Goal: Task Accomplishment & Management: Manage account settings

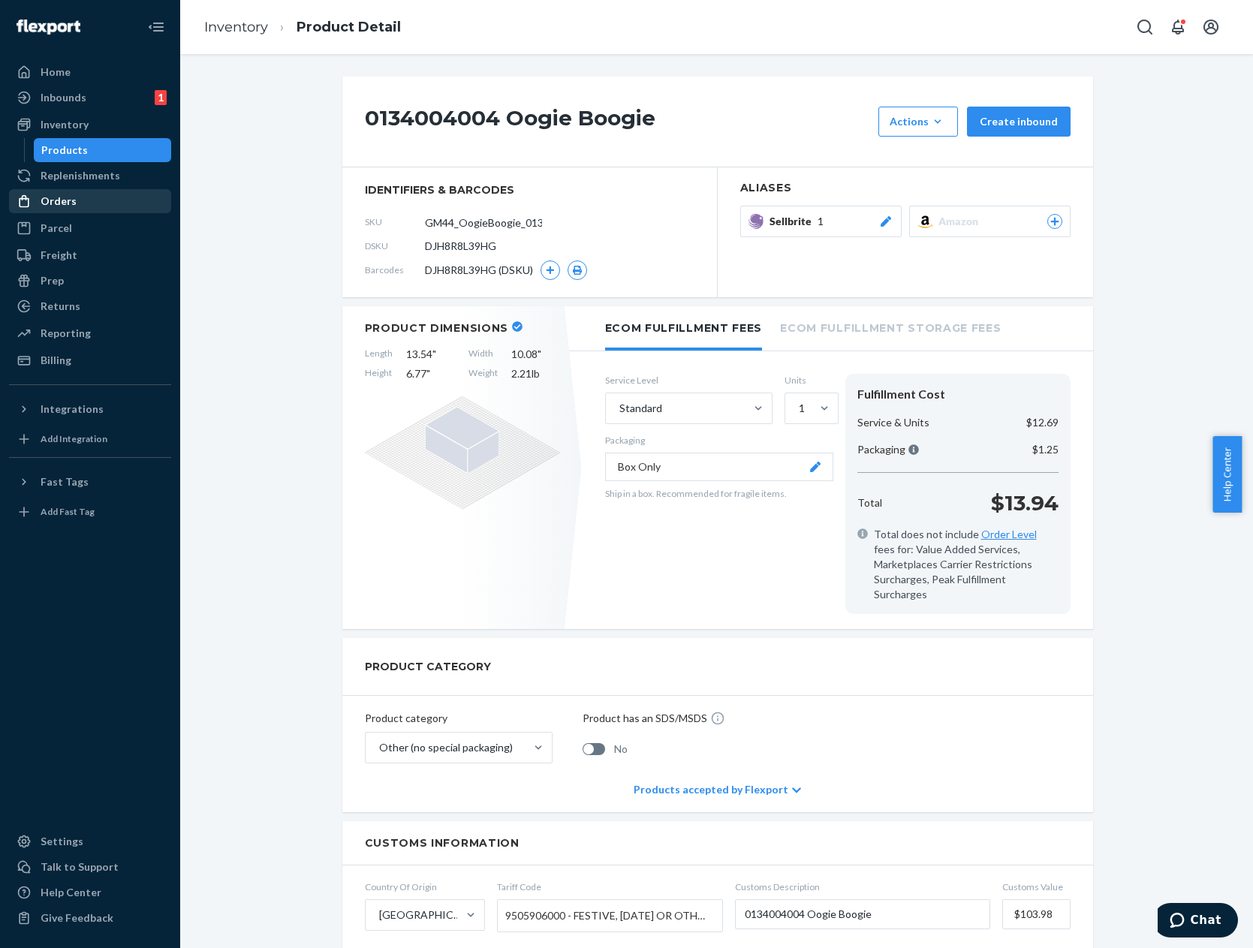
click at [104, 203] on div "Orders" at bounding box center [90, 201] width 159 height 21
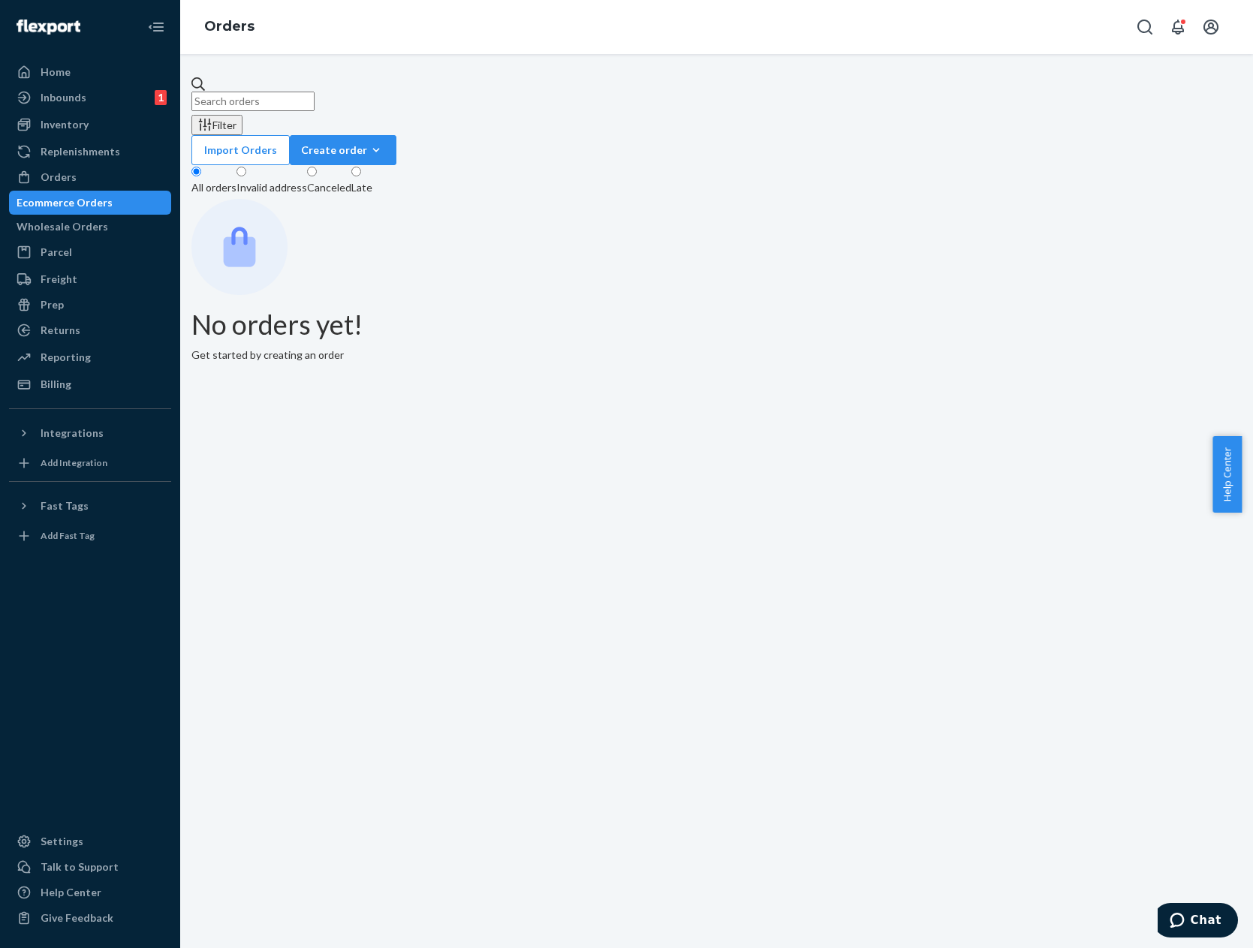
click at [315, 94] on input "text" at bounding box center [252, 102] width 123 height 20
paste input "3PL_ZR2990_FieldsNightfallSublime_100ML"
type input "3PL_ZR2990_FieldsNightfallSublime_100ML"
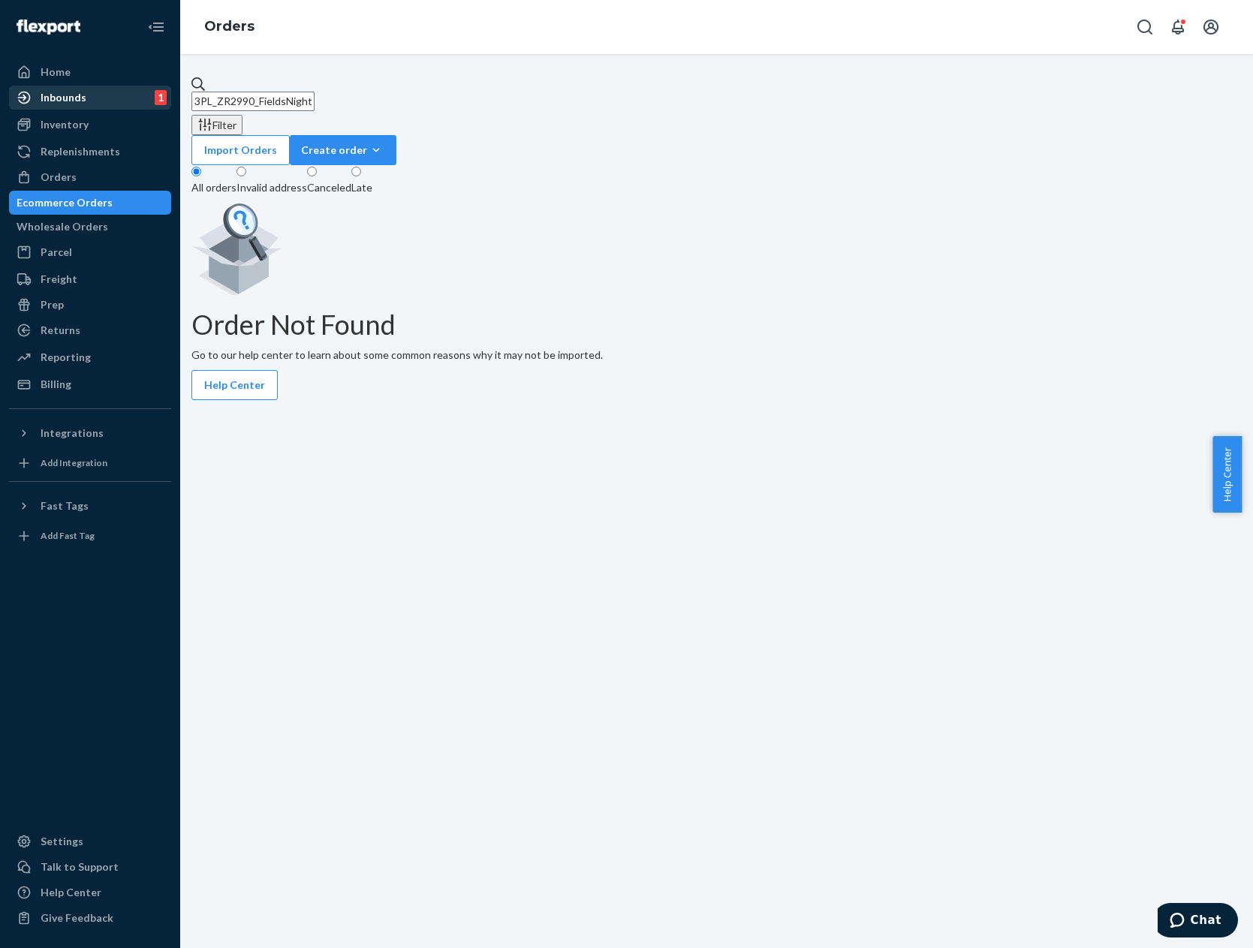
click at [71, 100] on div "Inbounds" at bounding box center [64, 97] width 46 height 15
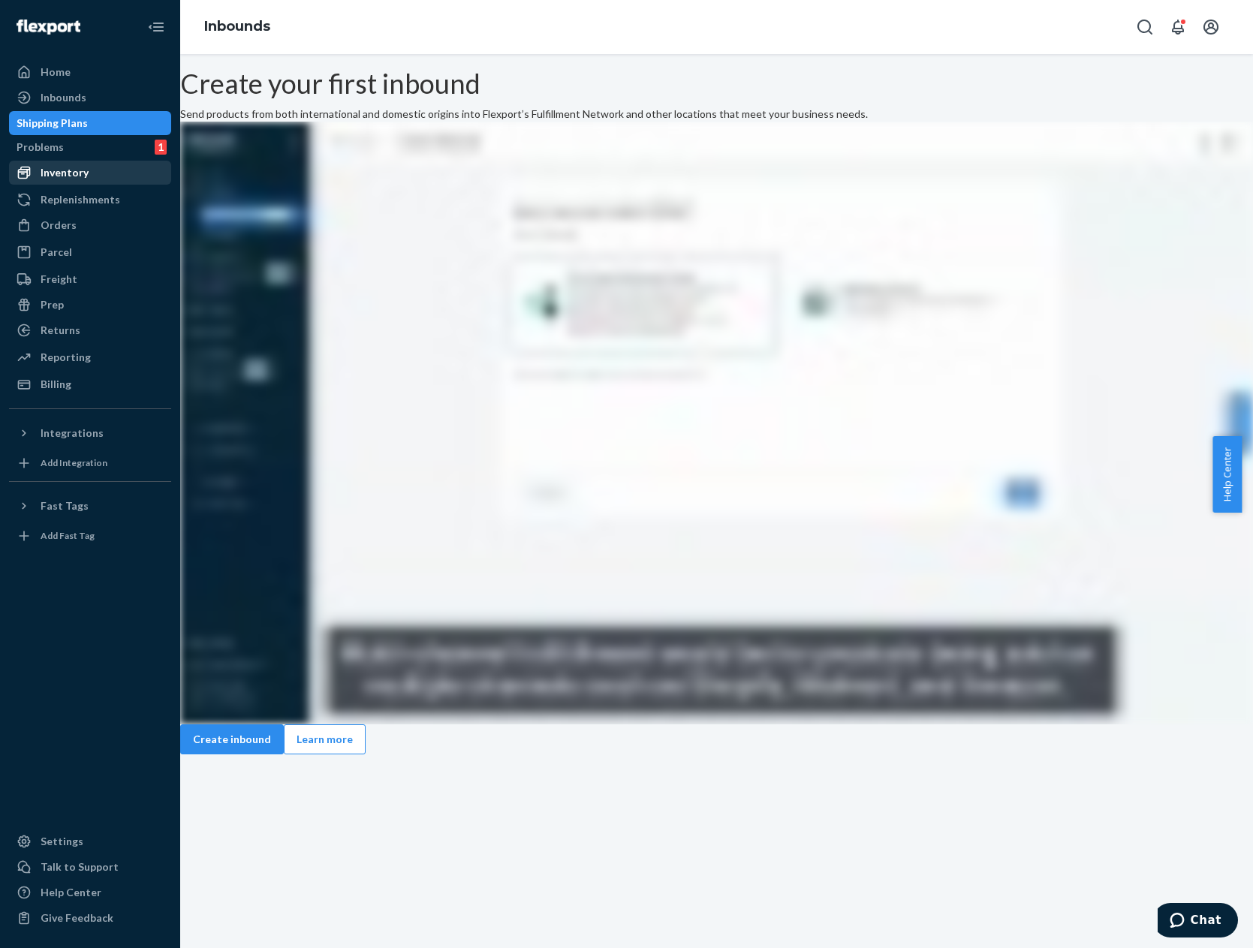
click at [106, 172] on div "Inventory" at bounding box center [90, 172] width 159 height 21
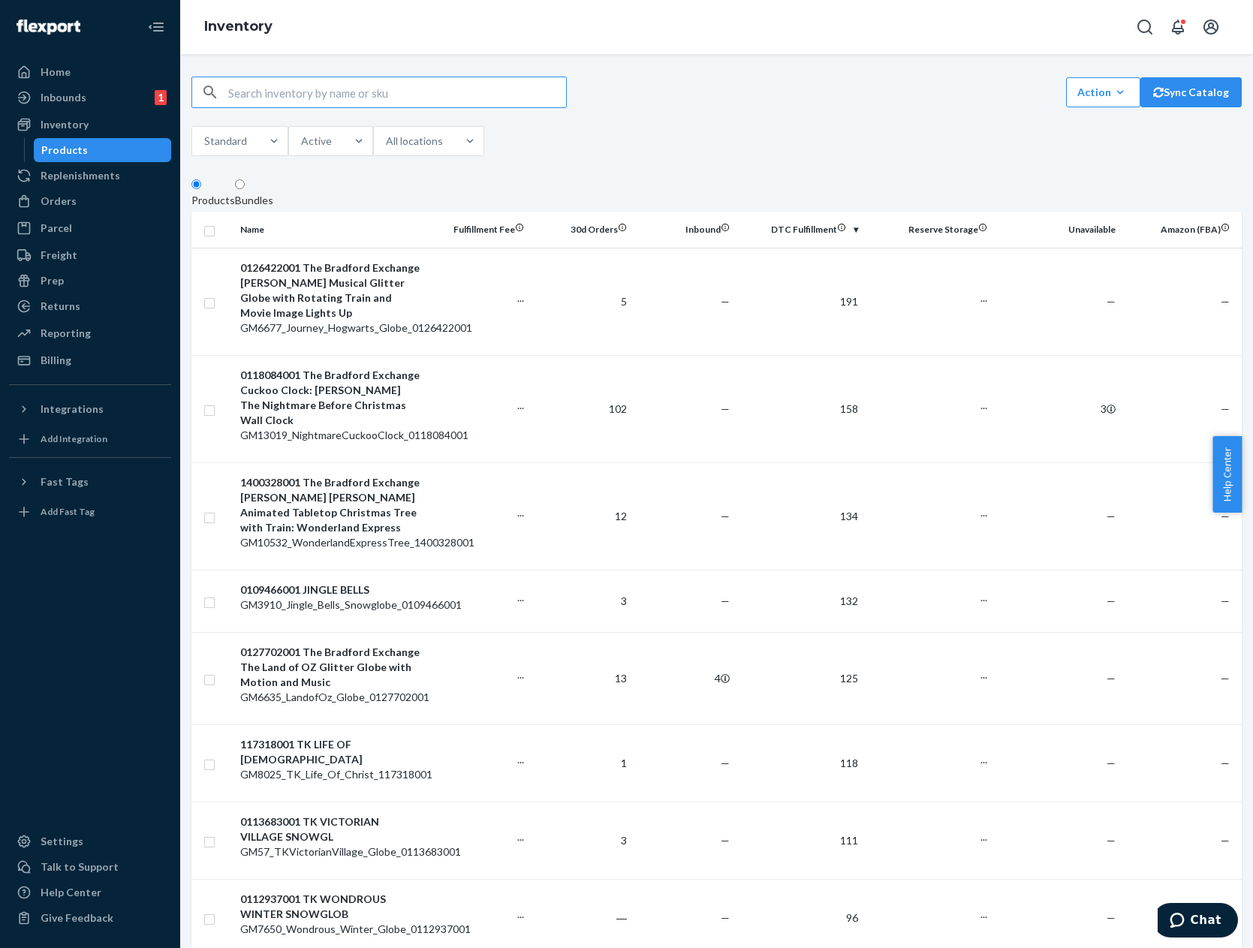
click at [522, 89] on input "text" at bounding box center [397, 92] width 338 height 30
type input "3PL_ZR2990_FieldsNightfallSublime_100ML"
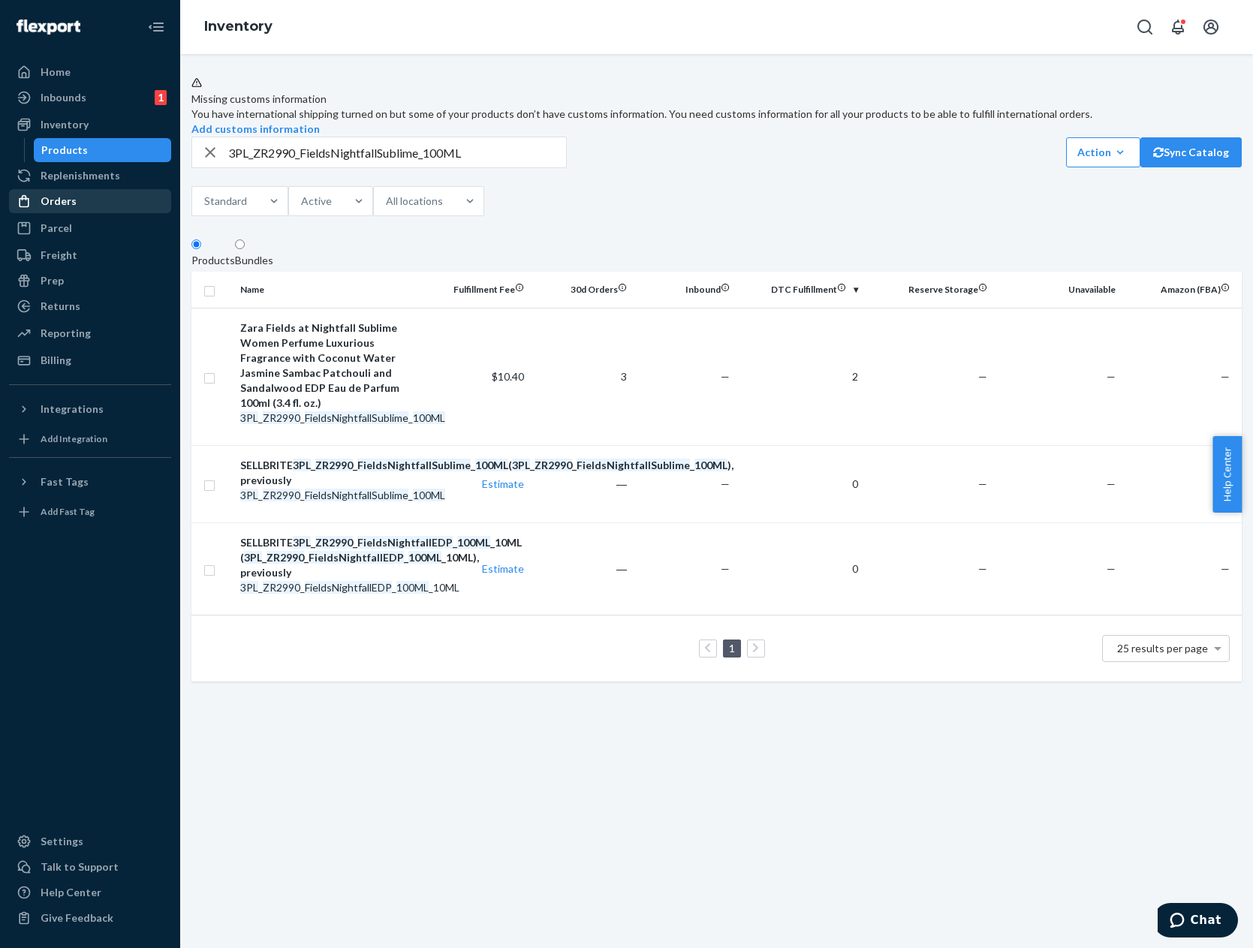
click at [55, 206] on div "Orders" at bounding box center [59, 201] width 36 height 15
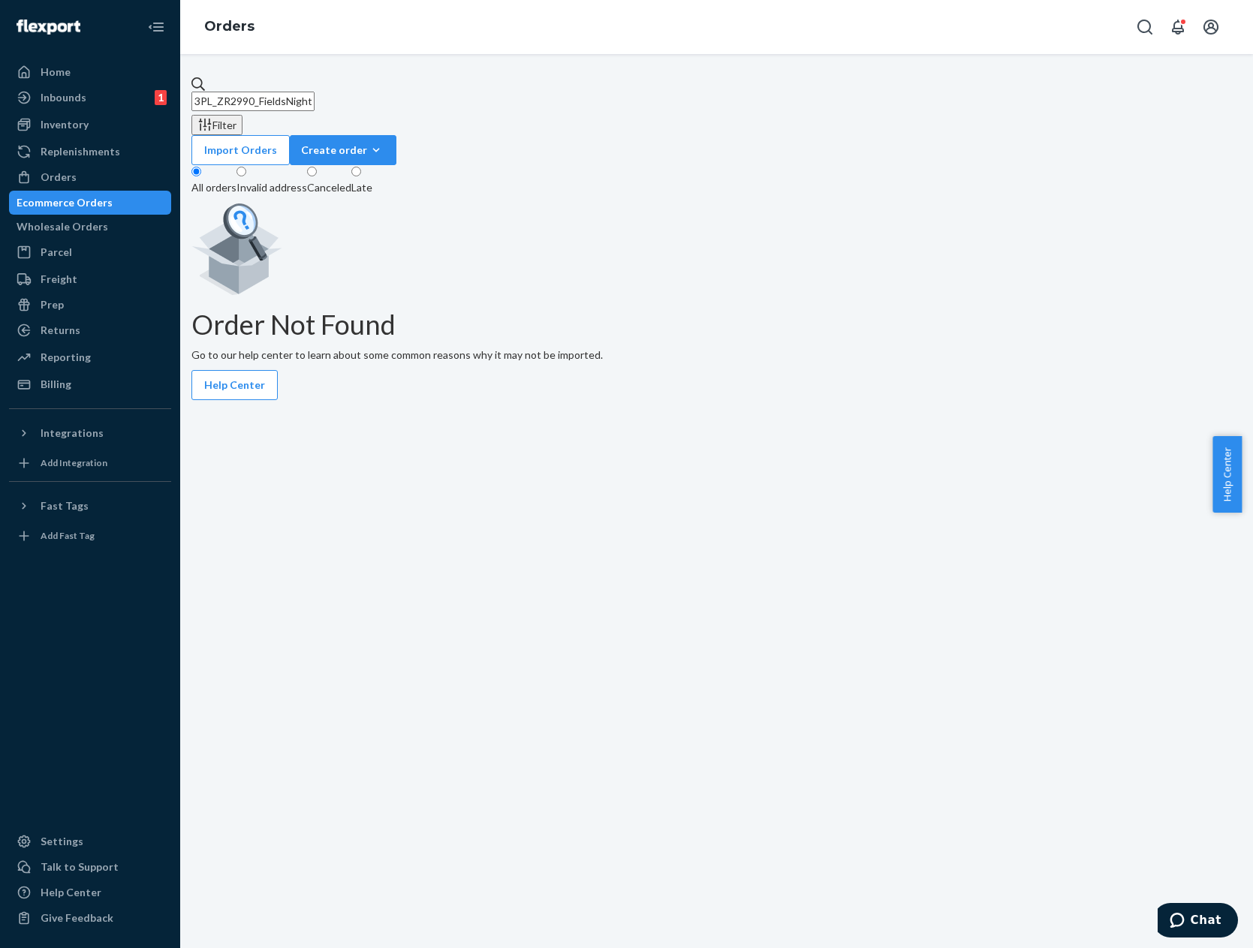
click at [315, 99] on input "3PL_ZR2990_FieldsNightfallSublime_100ML" at bounding box center [252, 102] width 123 height 20
paste input "111-6829173-1025837"
type input "111-6829173-1025837"
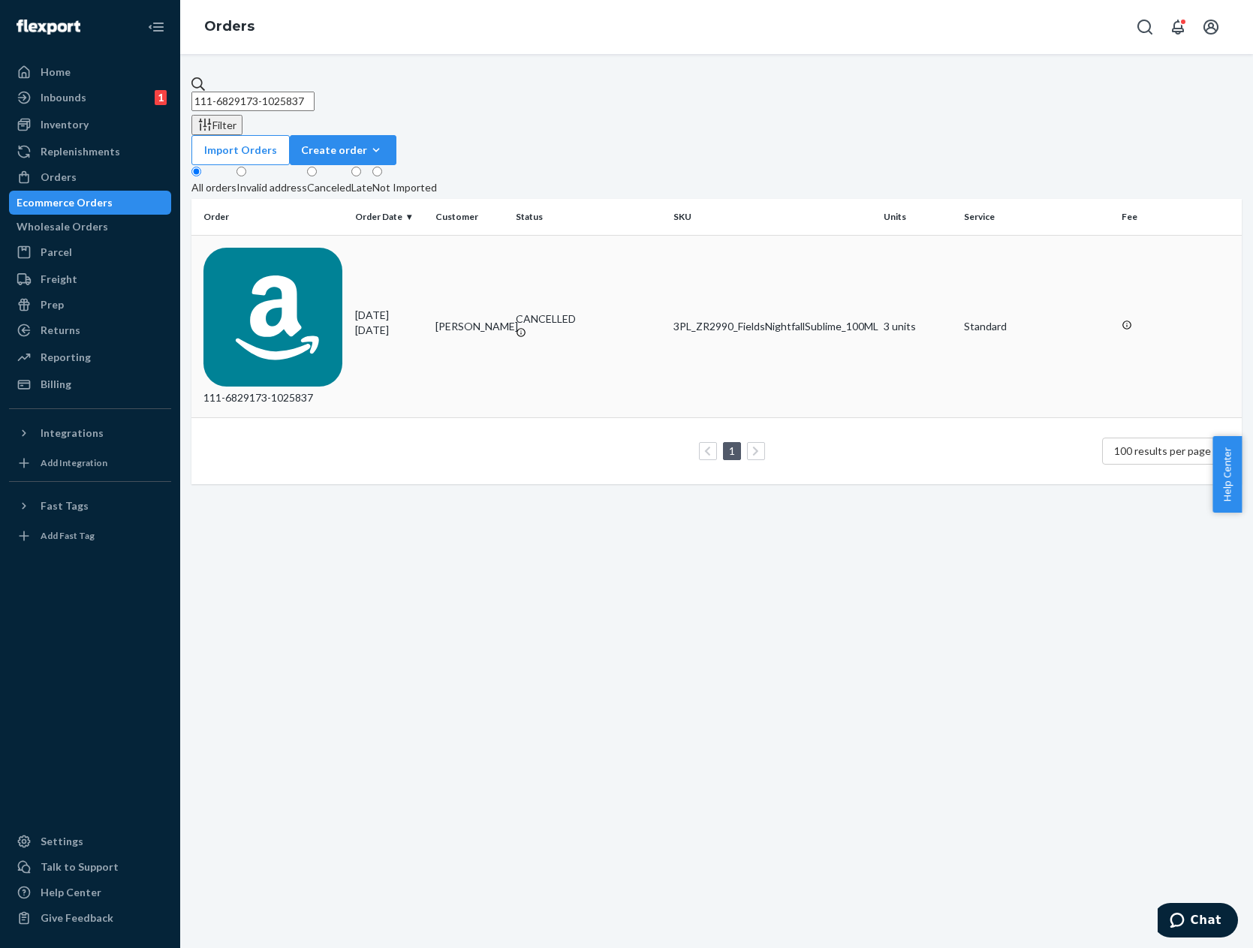
click at [692, 319] on div "3PL_ZR2990_FieldsNightfallSublime_100ML" at bounding box center [773, 326] width 198 height 15
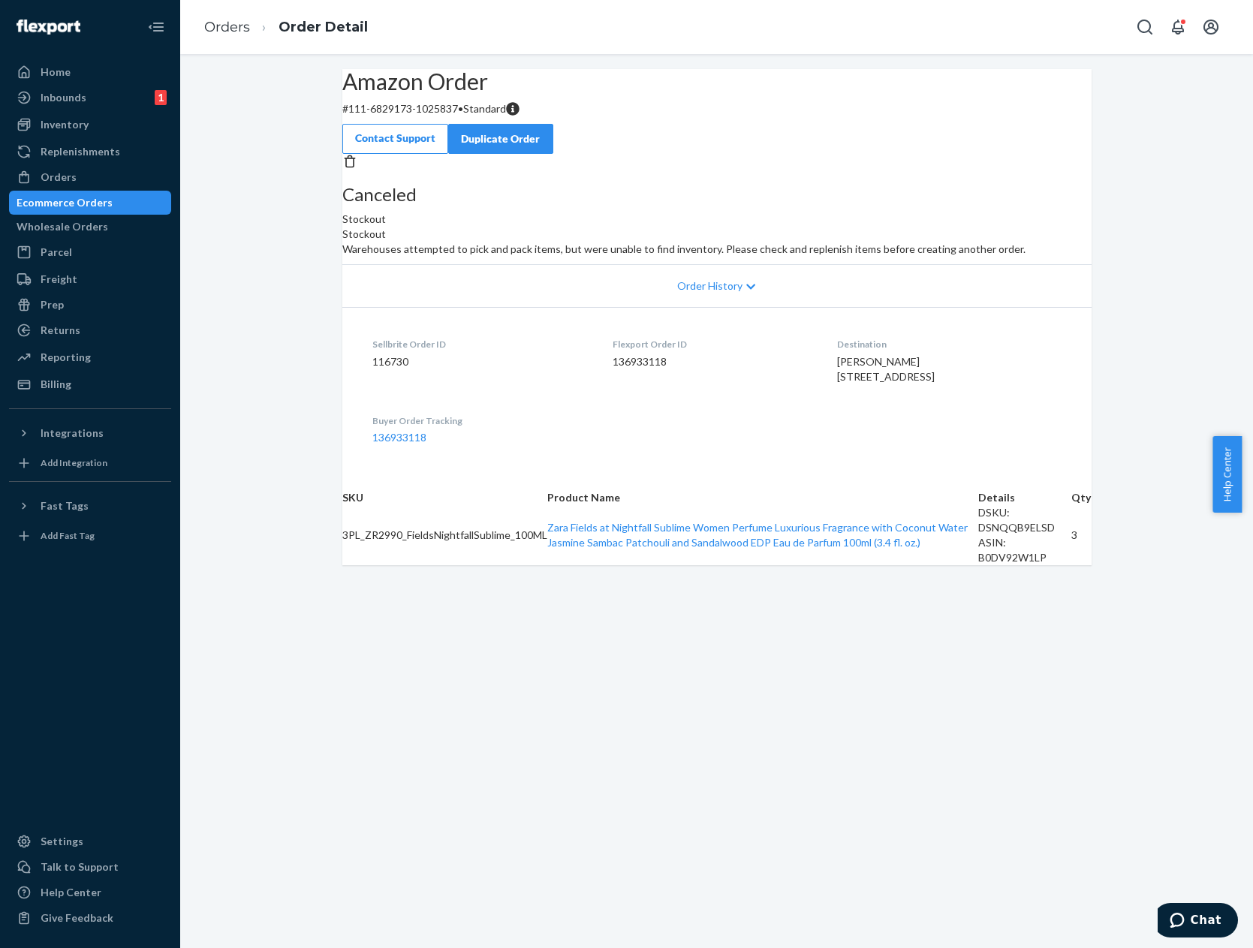
click at [541, 131] on div "Duplicate Order" at bounding box center [501, 138] width 80 height 15
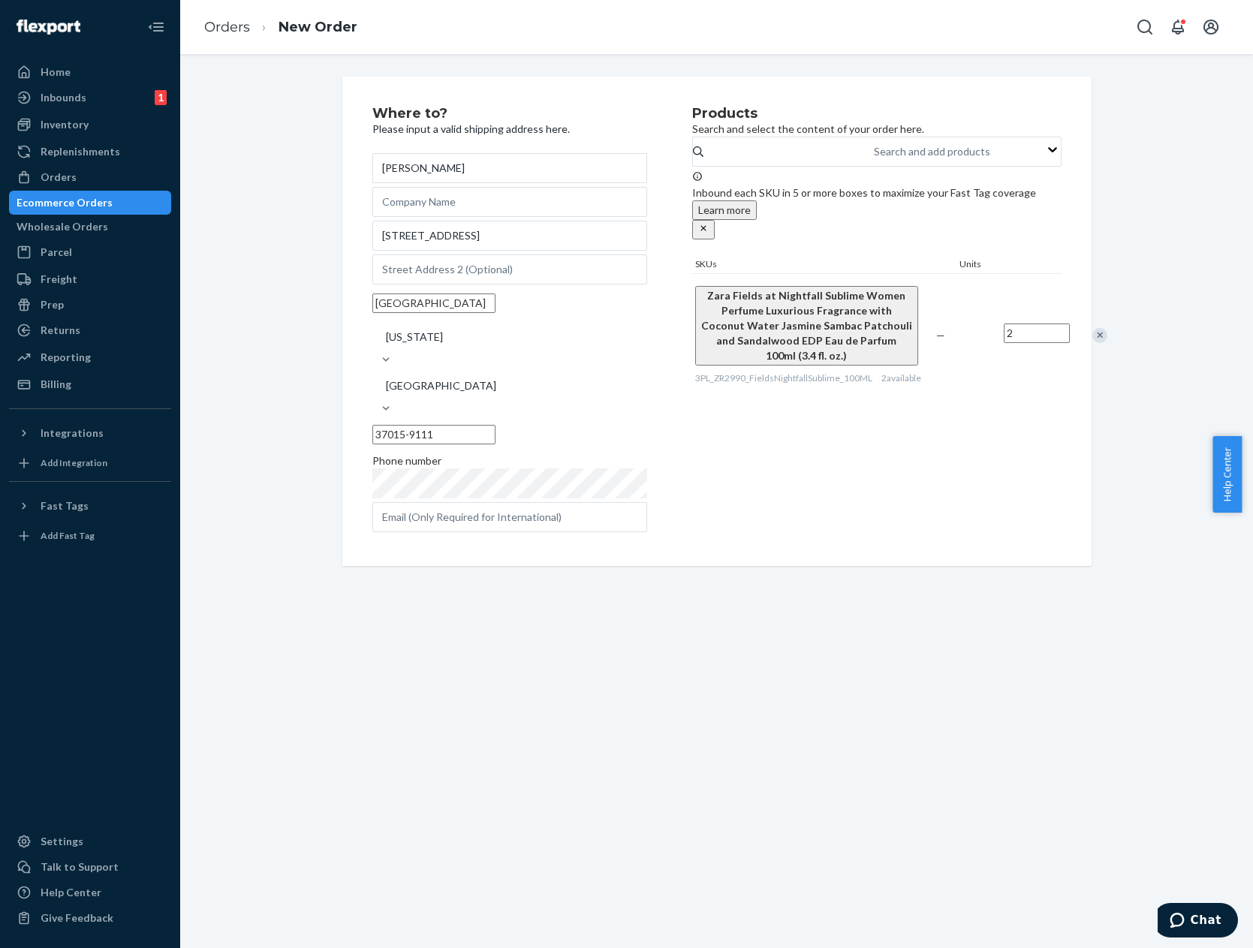
type input "2"
click at [942, 435] on div "Products Search and select the content of your order here. Search and add produ…" at bounding box center [876, 322] width 369 height 430
click at [964, 396] on div "Zara Fields at Nightfall Sublime Women Perfume Luxurious Fragrance with Coconut…" at bounding box center [876, 334] width 369 height 123
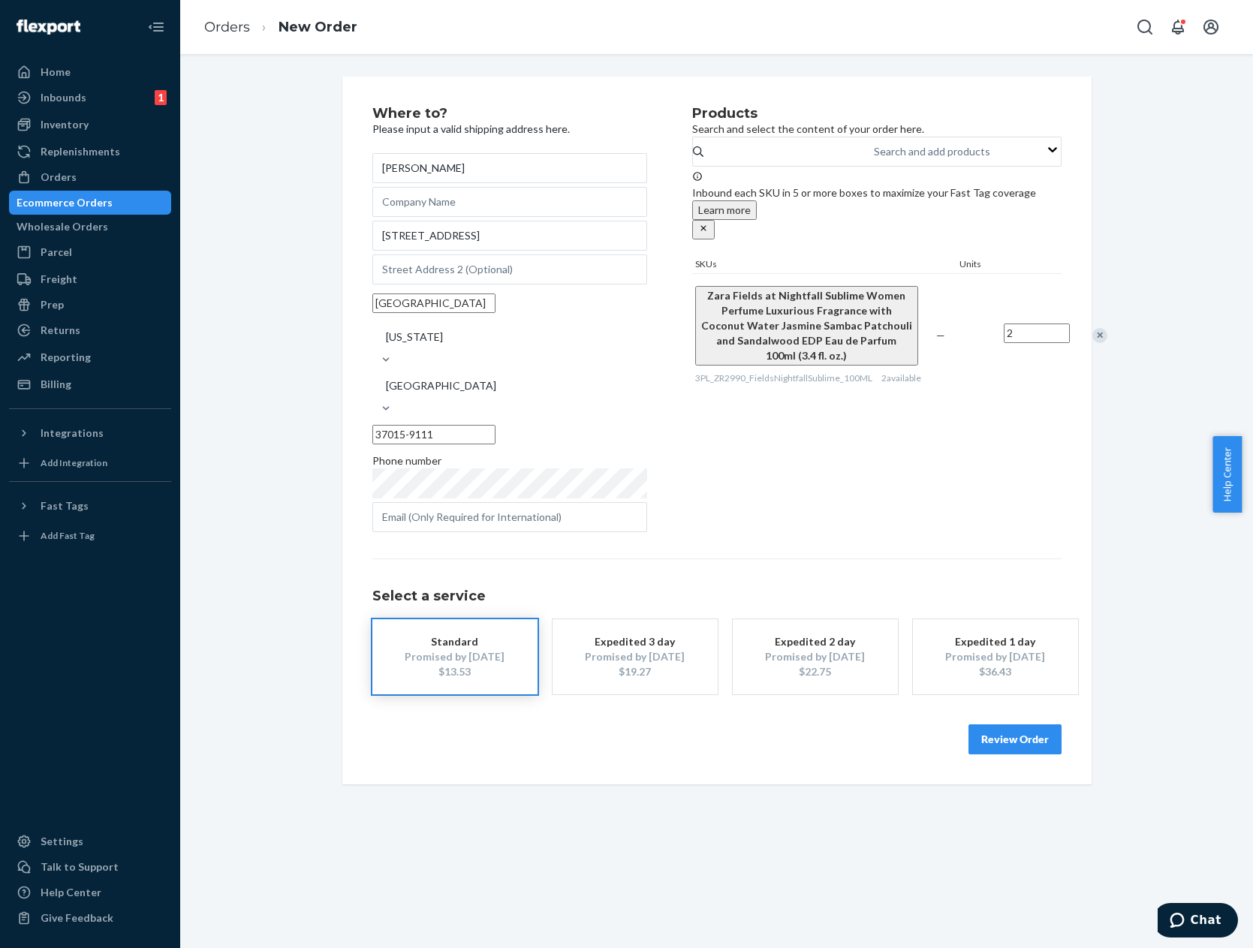
click at [1016, 725] on button "Review Order" at bounding box center [1015, 740] width 93 height 30
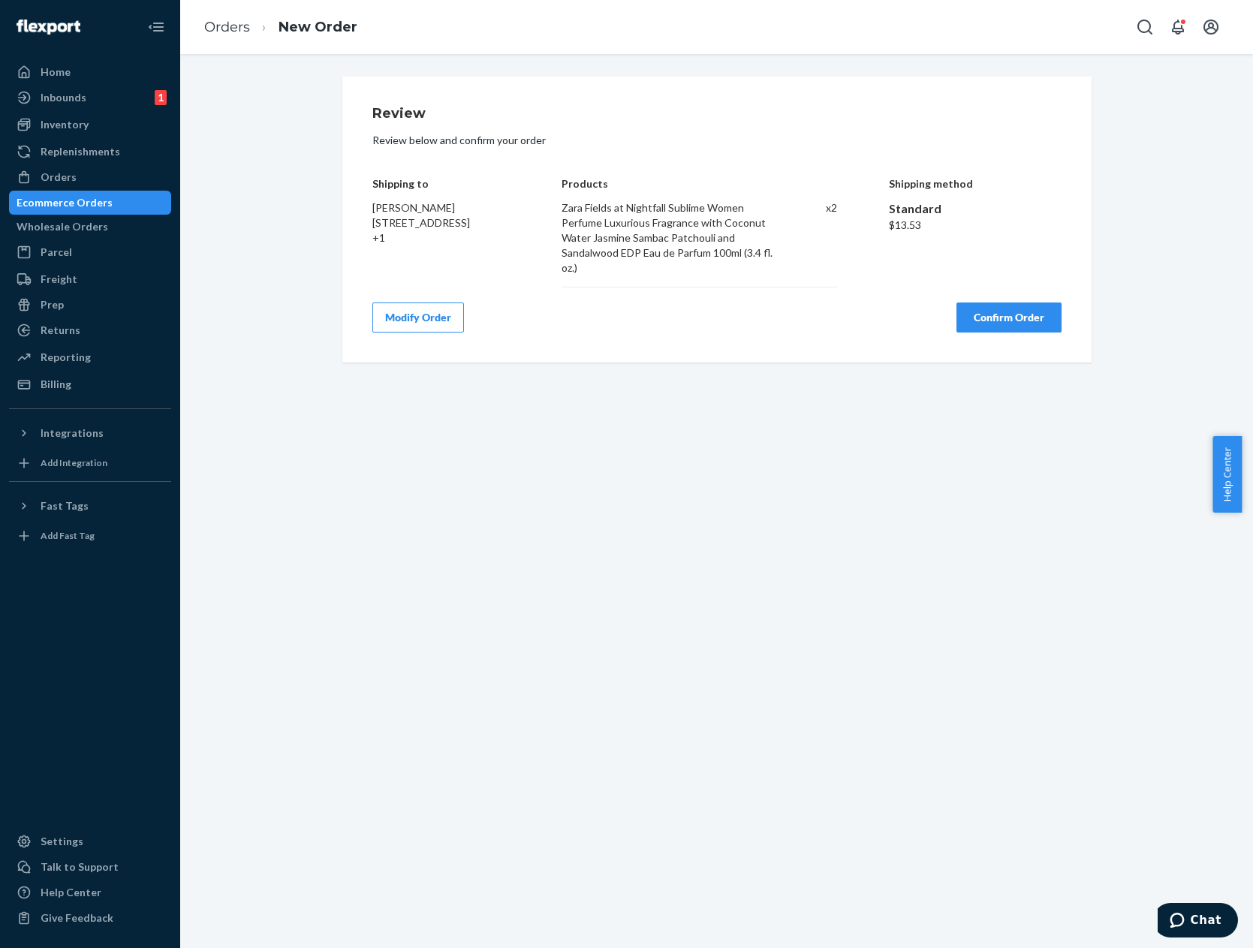
click at [1032, 312] on button "Confirm Order" at bounding box center [1009, 318] width 105 height 30
click at [909, 633] on div "Review Review below and confirm your order Shipping to [PERSON_NAME] [STREET_AD…" at bounding box center [716, 501] width 1073 height 894
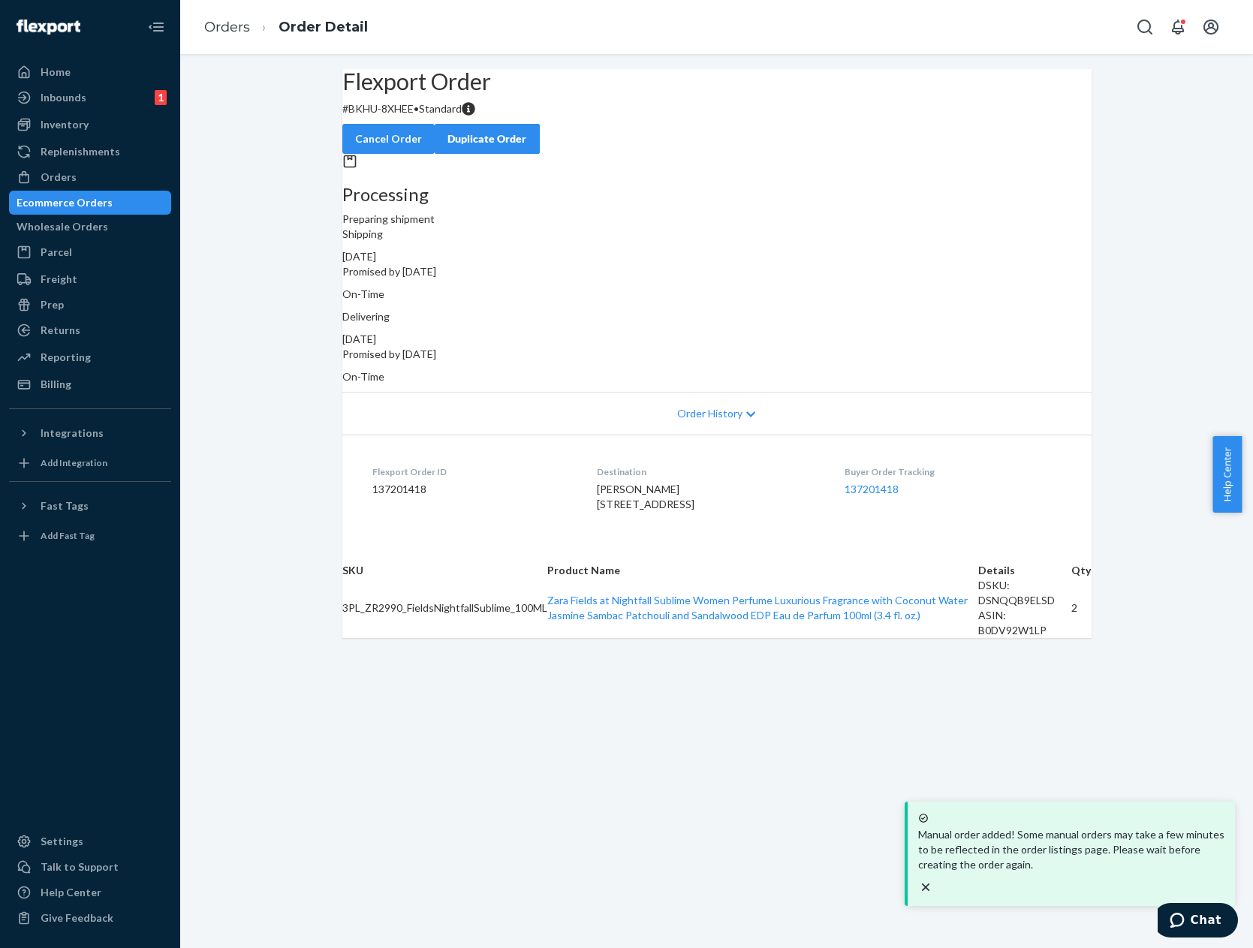
click at [321, 58] on div "Flexport Order # BKHU-8XHEE • Standard Cancel Order Duplicate Order Processing …" at bounding box center [716, 501] width 1073 height 894
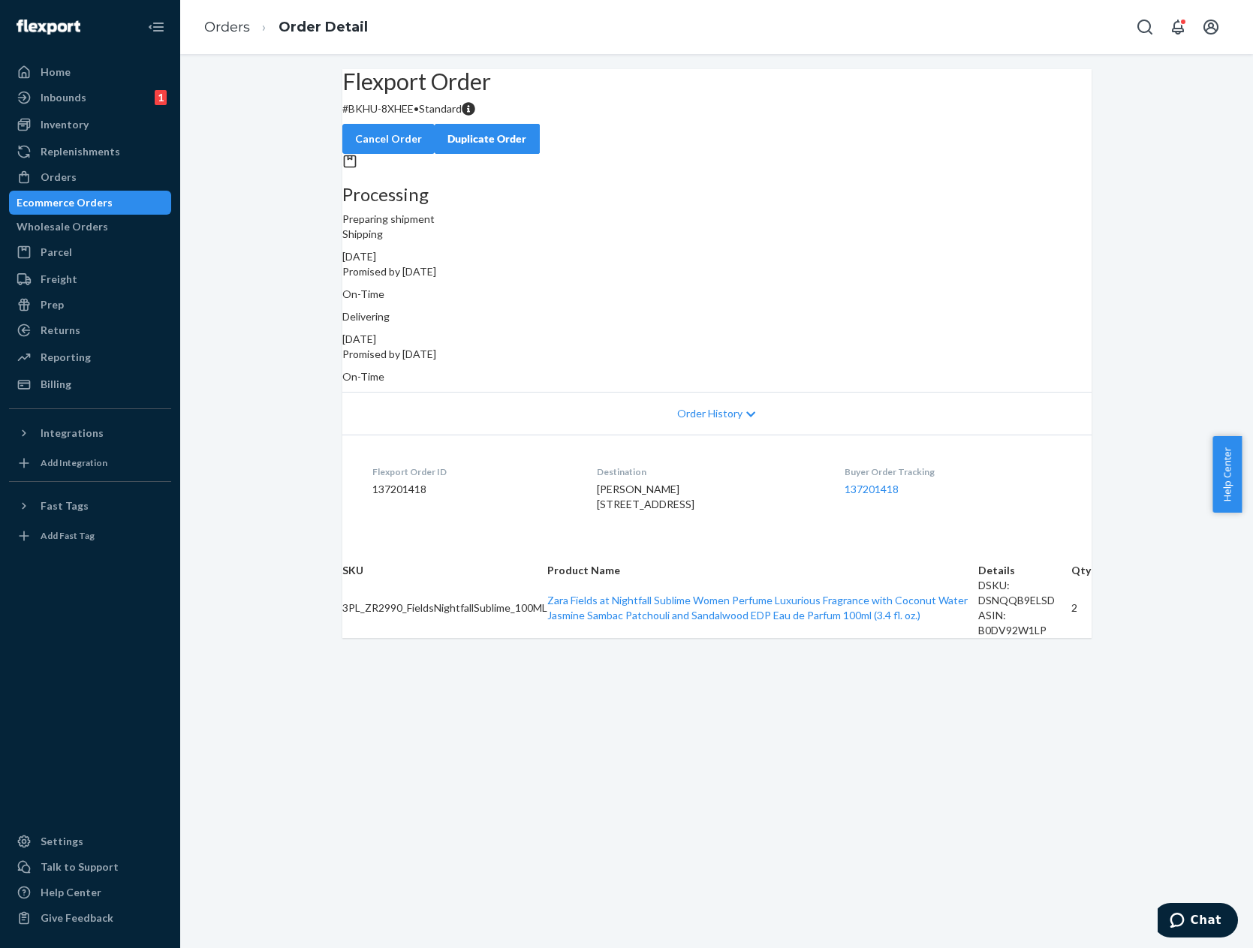
click at [951, 776] on div "Flexport Order # BKHU-8XHEE • Standard Cancel Order Duplicate Order Processing …" at bounding box center [716, 501] width 1073 height 894
drag, startPoint x: 238, startPoint y: 17, endPoint x: 240, endPoint y: 33, distance: 15.9
click at [238, 23] on li "Orders" at bounding box center [227, 28] width 46 height 20
click at [241, 33] on link "Orders" at bounding box center [227, 27] width 46 height 17
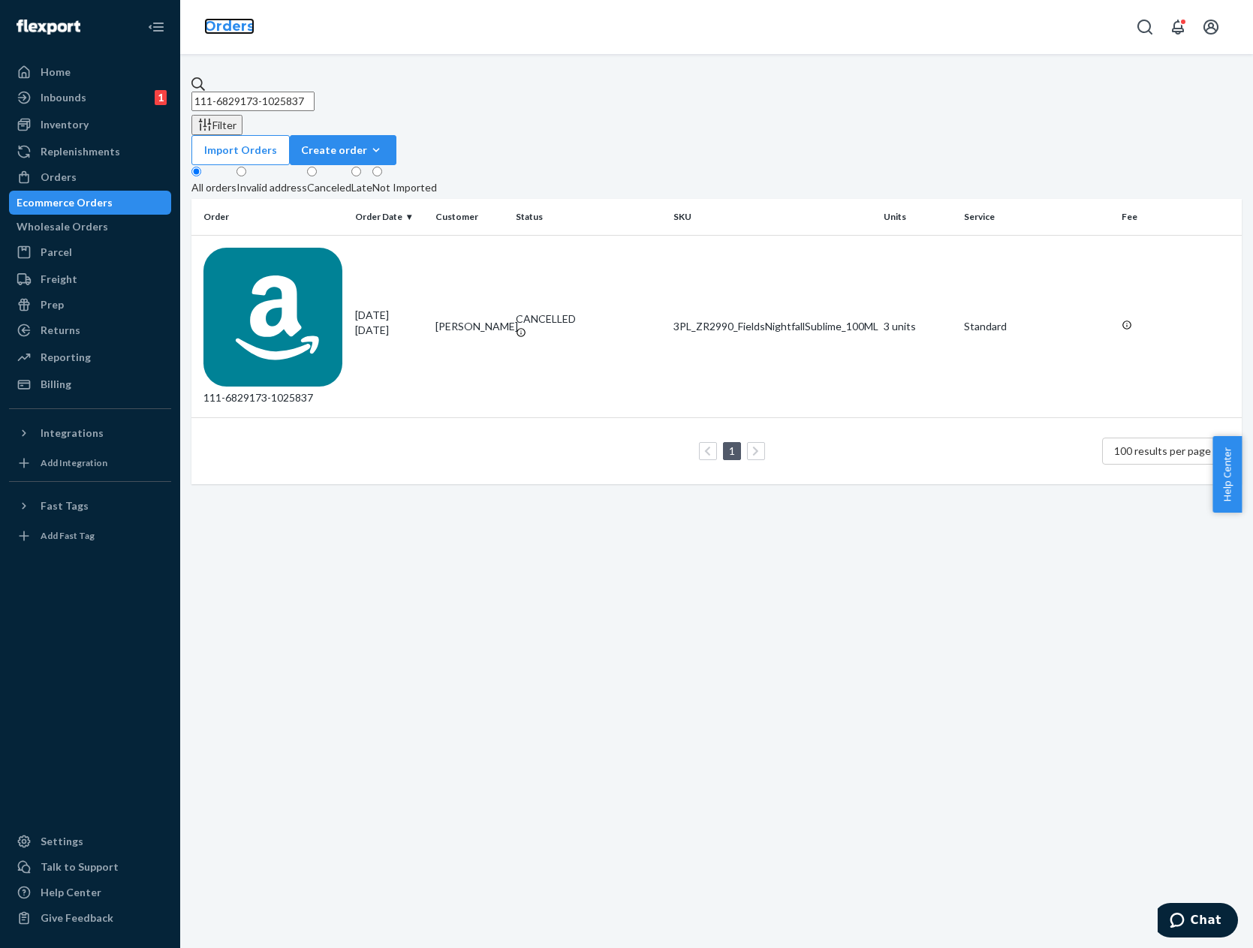
click at [241, 32] on link "Orders" at bounding box center [229, 26] width 50 height 17
drag, startPoint x: 431, startPoint y: 97, endPoint x: 411, endPoint y: 91, distance: 21.1
click at [315, 97] on input "111-6829173-1025837" at bounding box center [252, 102] width 123 height 20
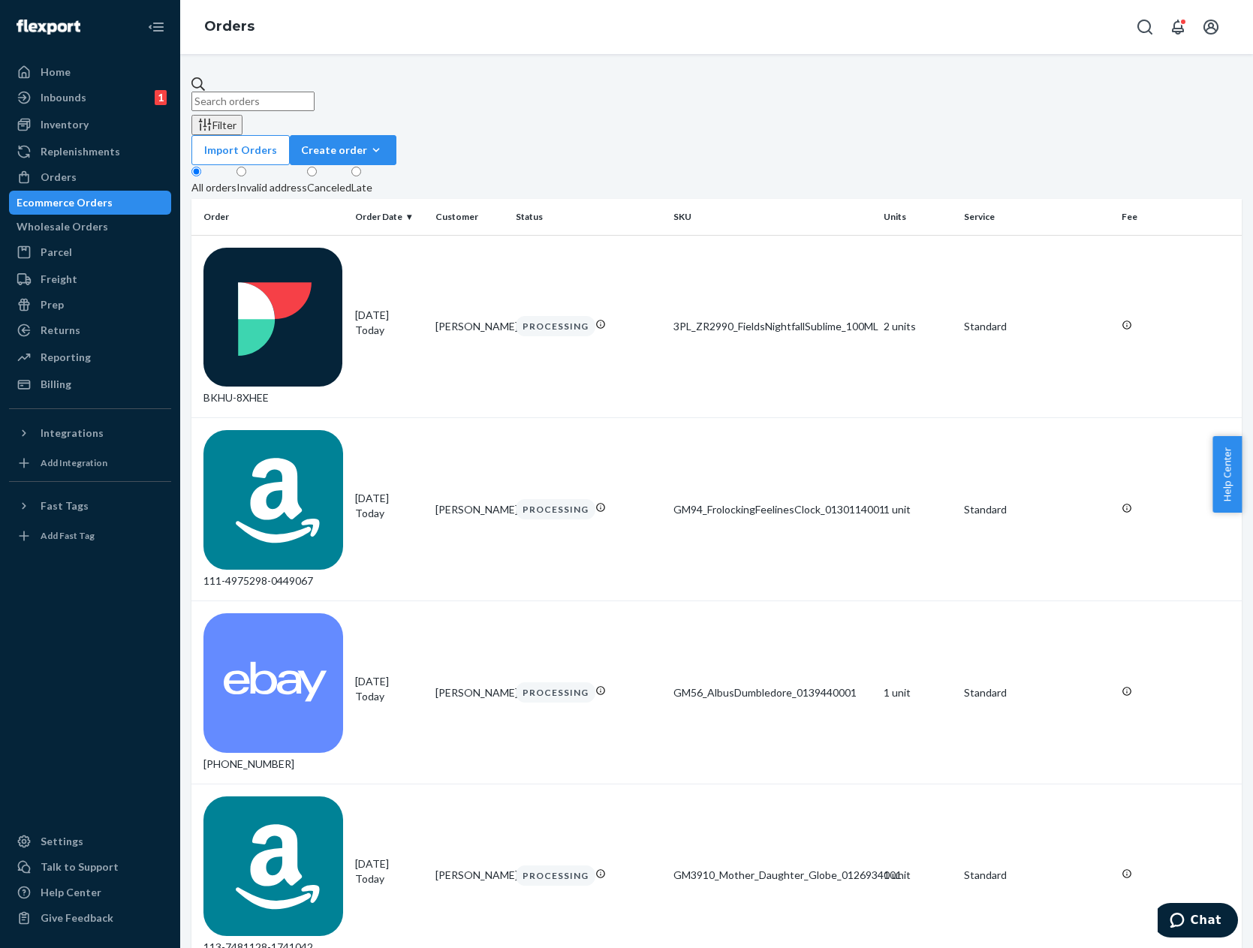
click at [849, 135] on div "Import Orders Create order Ecommerce order Removal order" at bounding box center [716, 150] width 1050 height 30
click at [898, 135] on div "Import Orders Create order Ecommerce order Removal order" at bounding box center [716, 150] width 1050 height 30
click at [902, 135] on div "Import Orders Create order Ecommerce order Removal order" at bounding box center [716, 150] width 1050 height 30
click at [863, 53] on div "Orders" at bounding box center [716, 27] width 1073 height 54
click at [117, 121] on div "Inventory" at bounding box center [90, 124] width 159 height 21
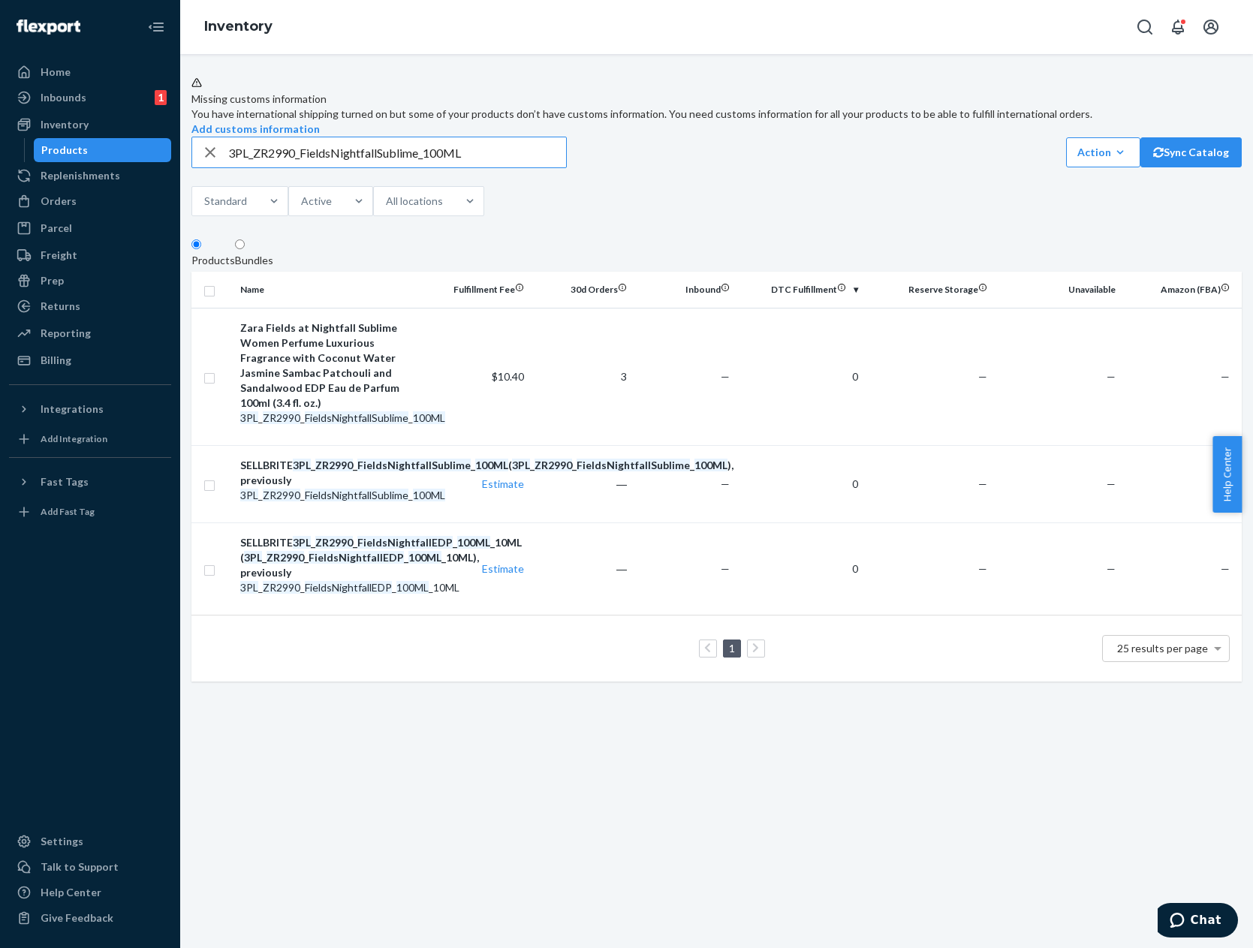
click at [412, 167] on input "3PL_ZR2990_FieldsNightfallSublime_100ML" at bounding box center [397, 152] width 338 height 30
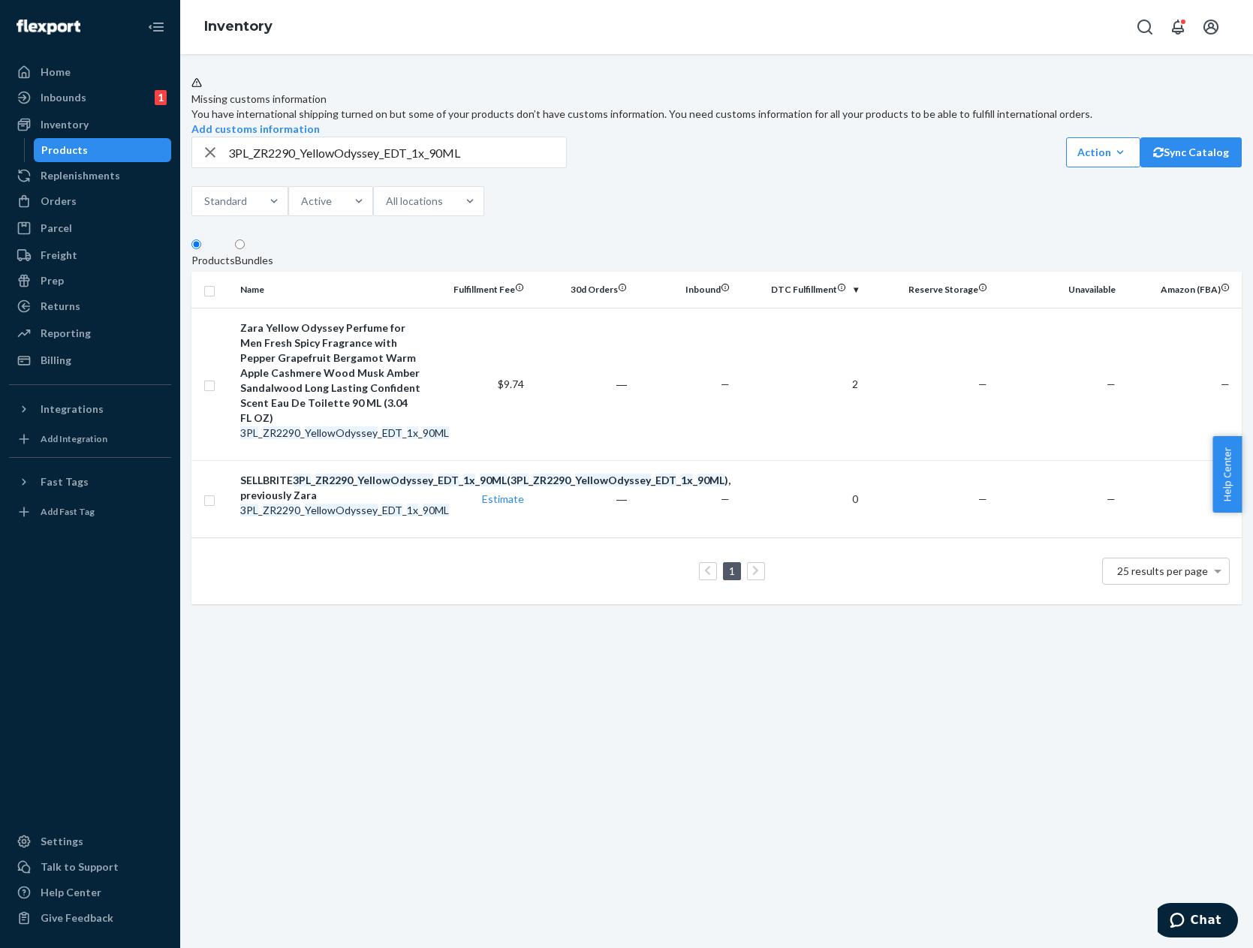
click at [338, 167] on input "3PL_ZR2290_YellowOdyssey_EDT_1x_90ML" at bounding box center [397, 152] width 338 height 30
paste input "BarbieMattelWinterEDT_x1_6"
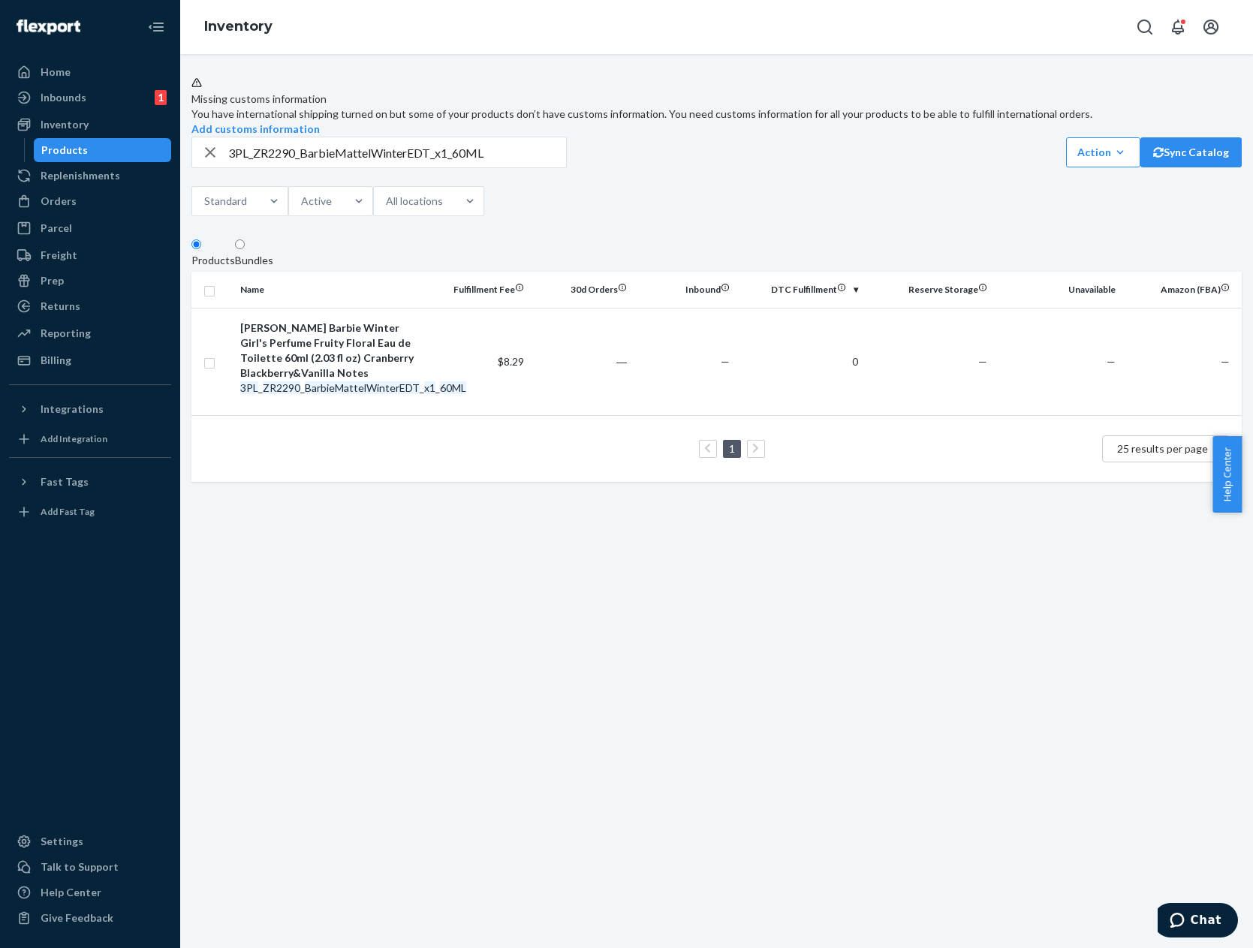
click at [532, 167] on input "3PL_ZR2290_BarbieMattelWinterEDT_x1_60ML" at bounding box center [397, 152] width 338 height 30
type input "[PERSON_NAME]"
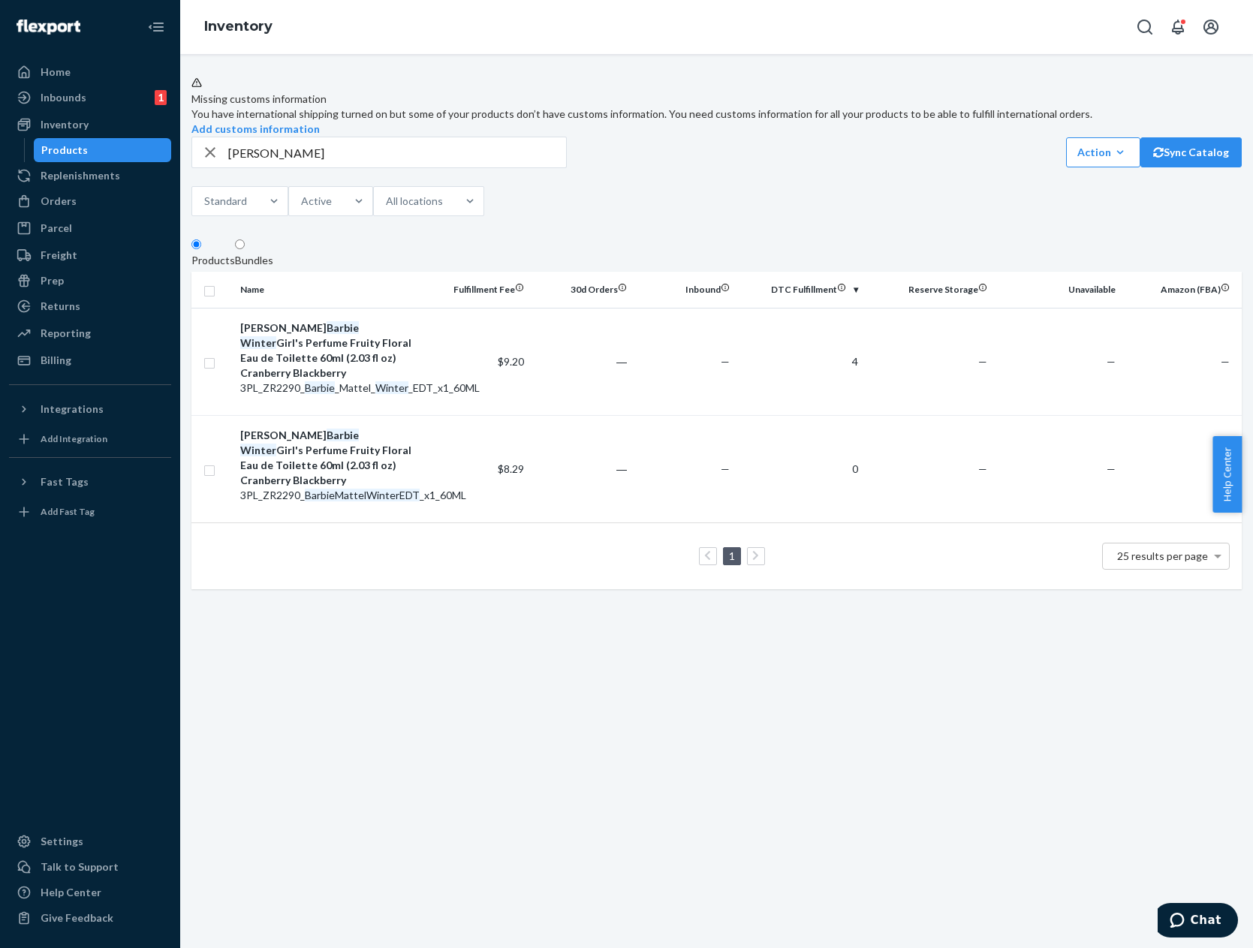
click at [1008, 722] on div "Missing customs information You have international shipping turned on but some …" at bounding box center [716, 501] width 1073 height 894
click at [132, 213] on link "Orders" at bounding box center [90, 201] width 162 height 24
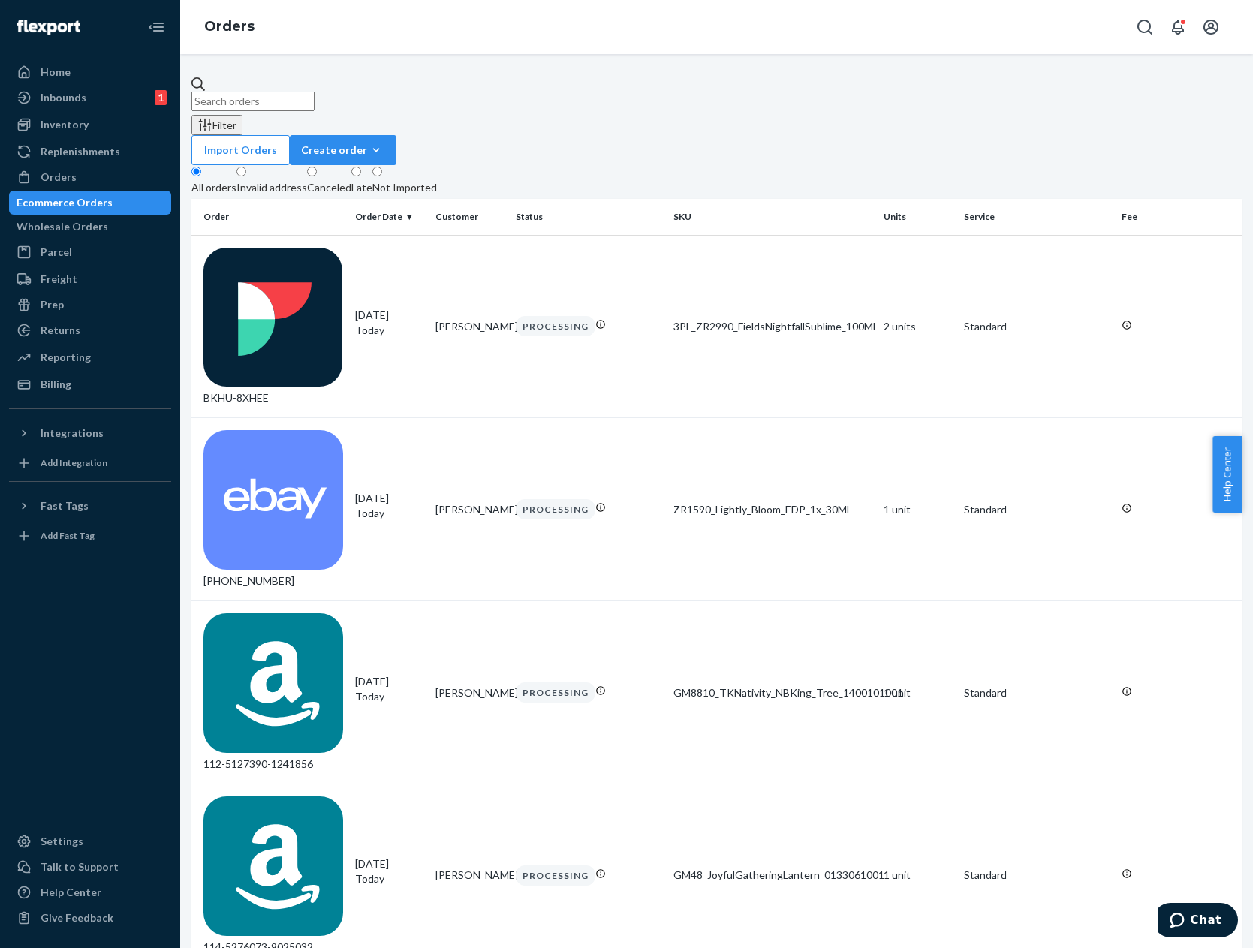
click at [730, 165] on fieldset "All orders Invalid address Canceled Late Not Imported" at bounding box center [716, 182] width 1050 height 34
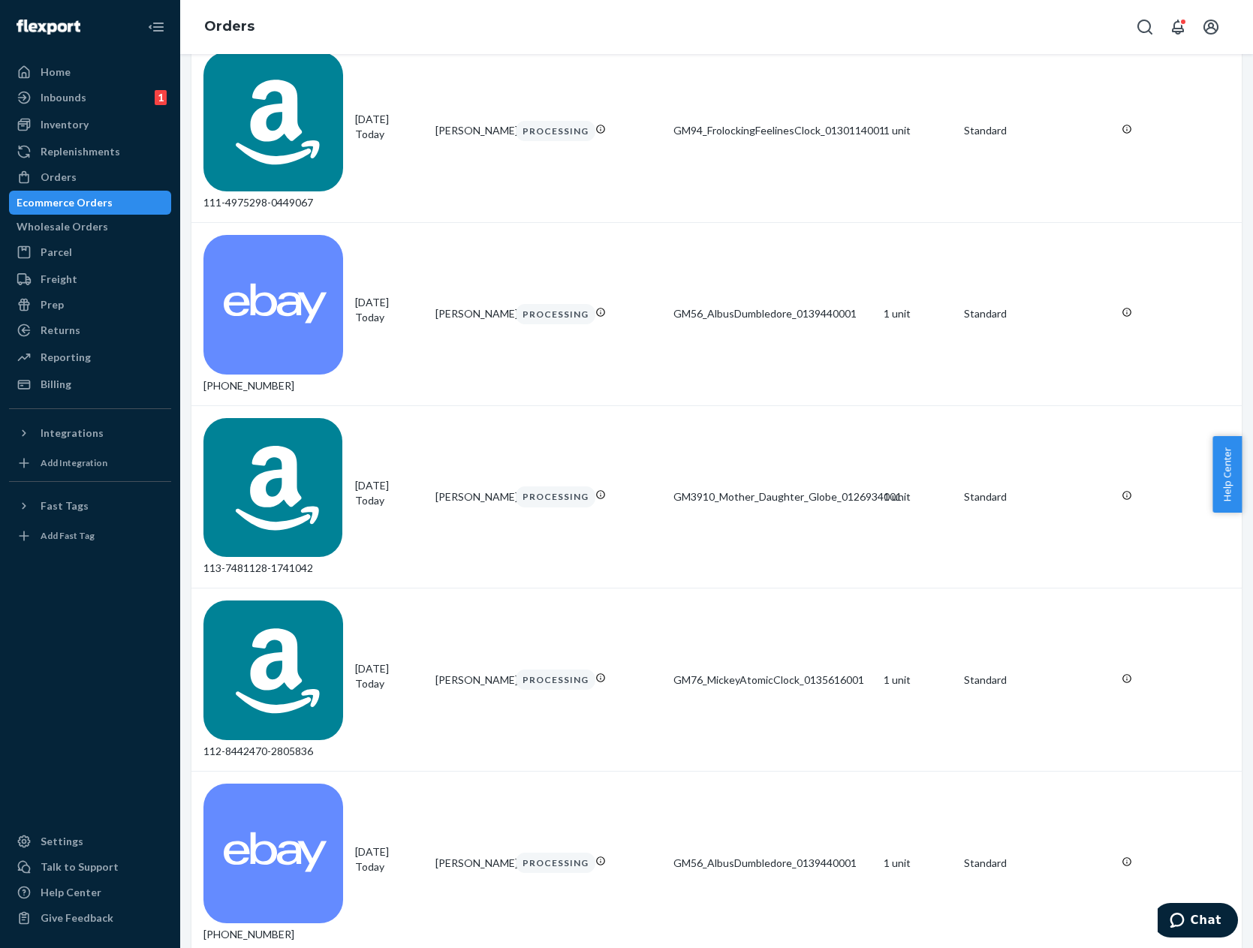
scroll to position [901, 0]
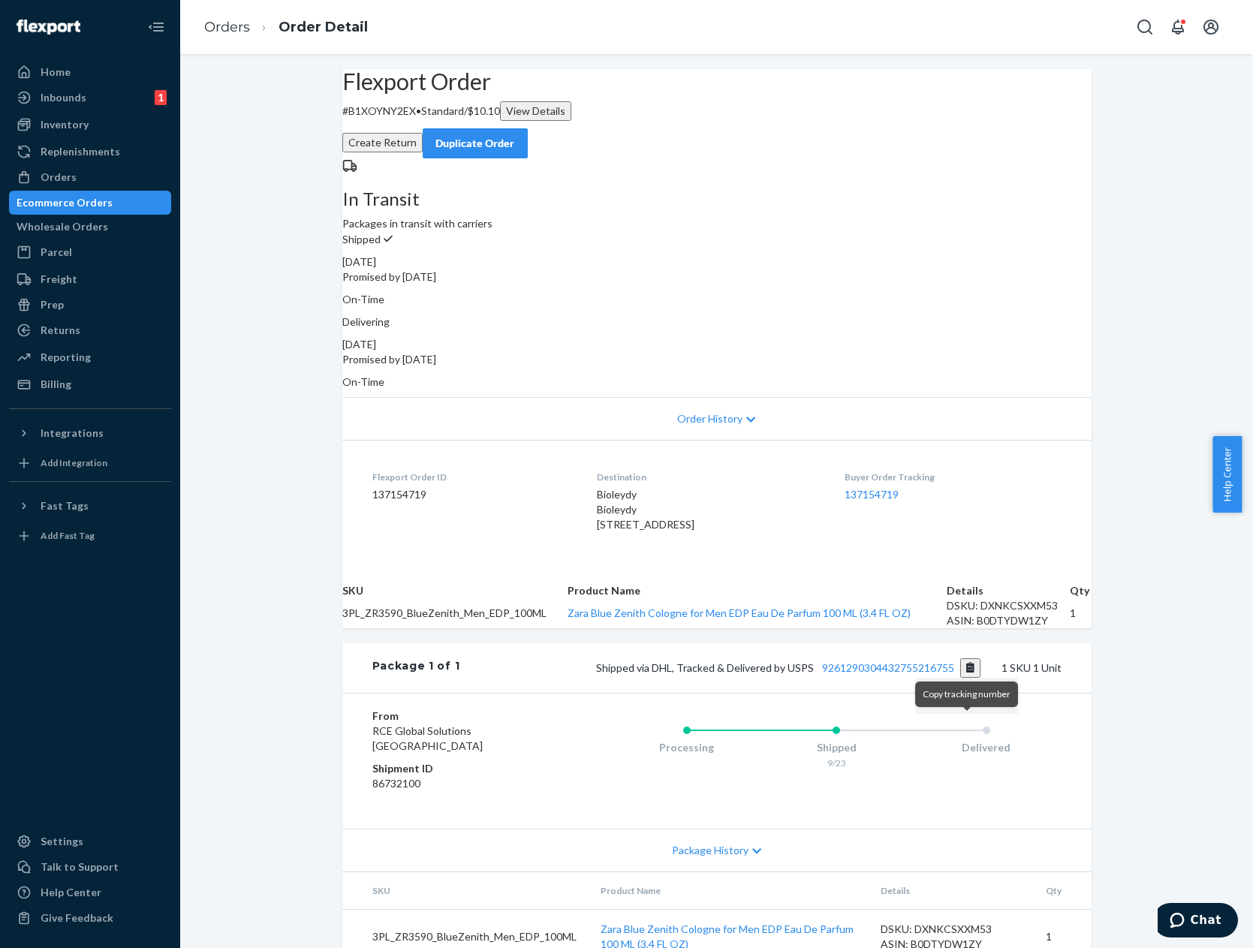
click at [966, 678] on button "Copy tracking number" at bounding box center [970, 669] width 20 height 20
